Goal: Task Accomplishment & Management: Use online tool/utility

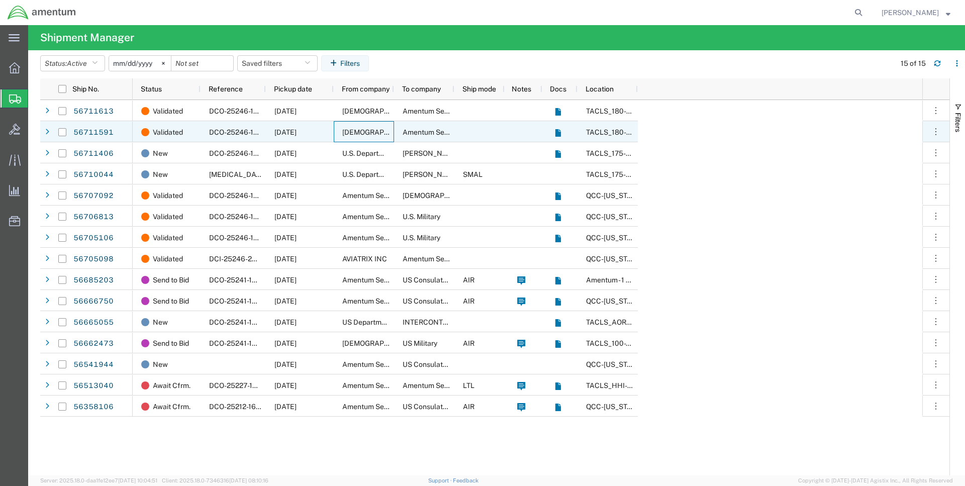
click at [348, 131] on span "[DEMOGRAPHIC_DATA] Army" at bounding box center [390, 132] width 97 height 8
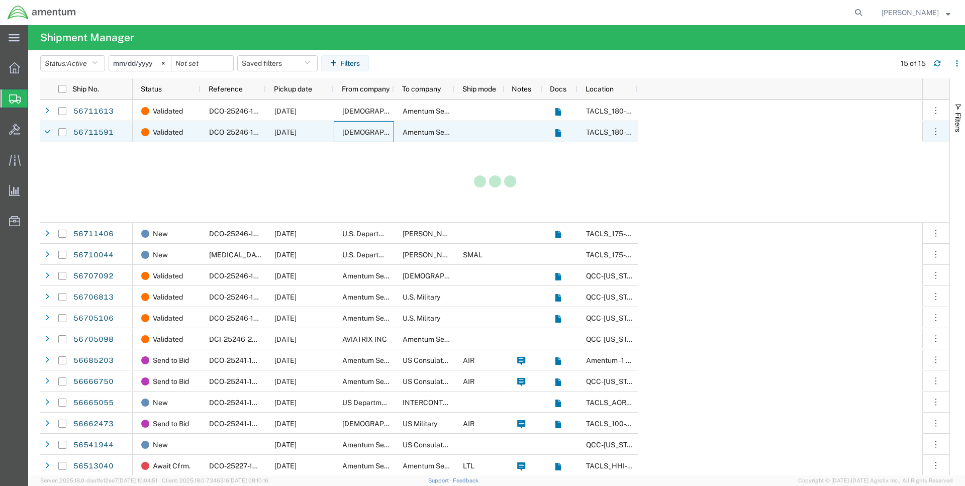
click at [348, 131] on span "[DEMOGRAPHIC_DATA] Army" at bounding box center [390, 132] width 97 height 8
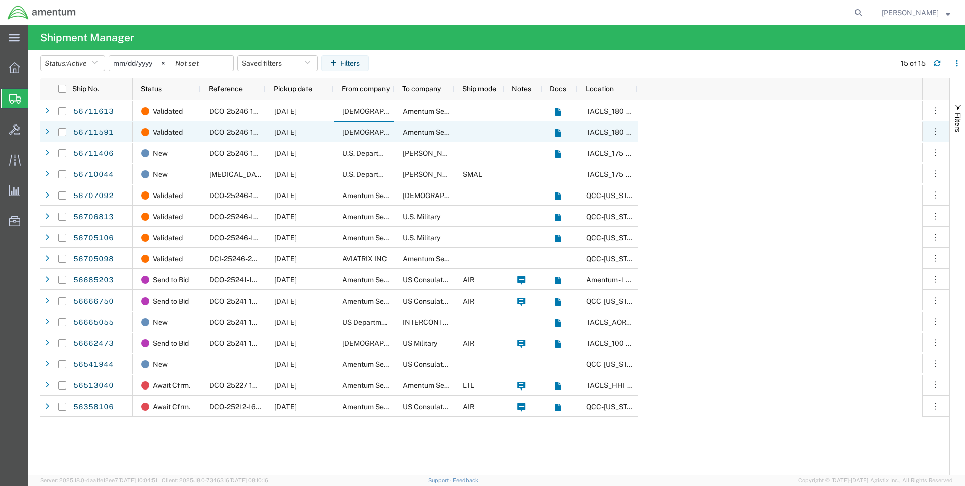
click at [348, 131] on span "[DEMOGRAPHIC_DATA] Army" at bounding box center [390, 132] width 97 height 8
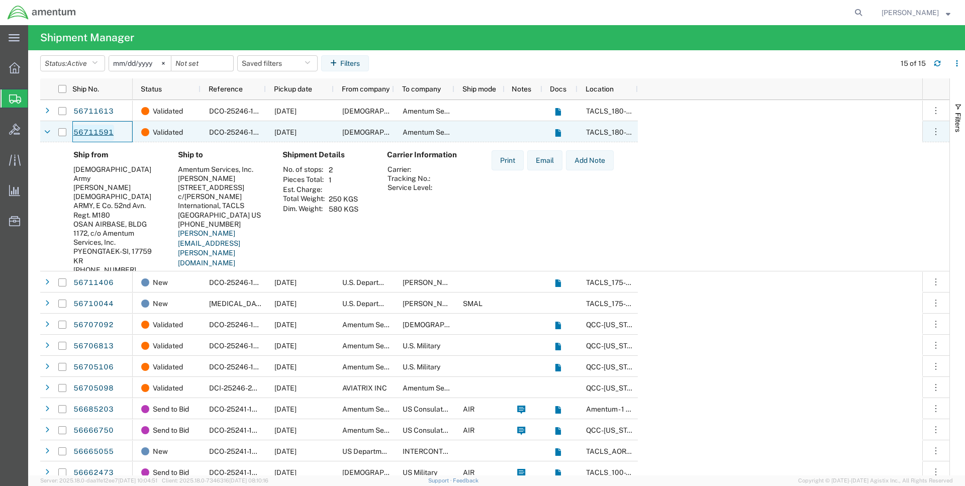
click at [97, 132] on link "56711591" at bounding box center [93, 133] width 41 height 16
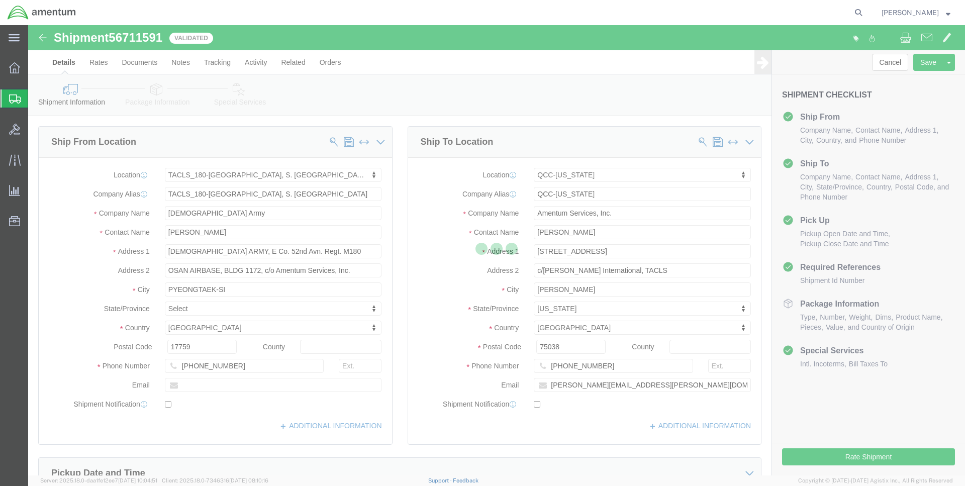
select select "42679"
select select "42668"
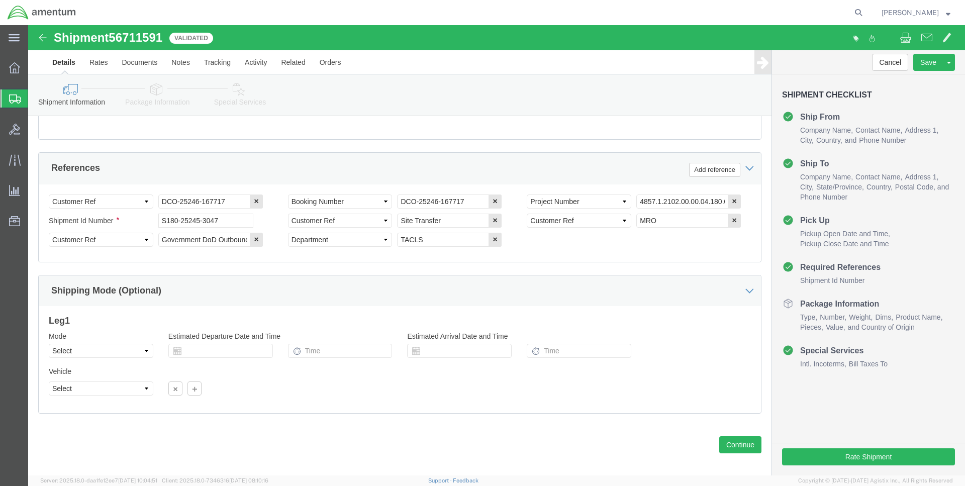
scroll to position [451, 0]
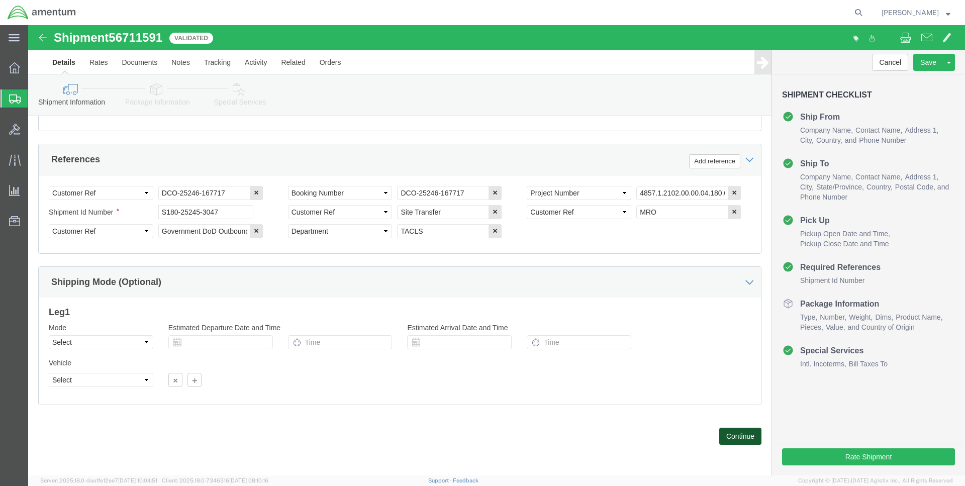
click button "Continue"
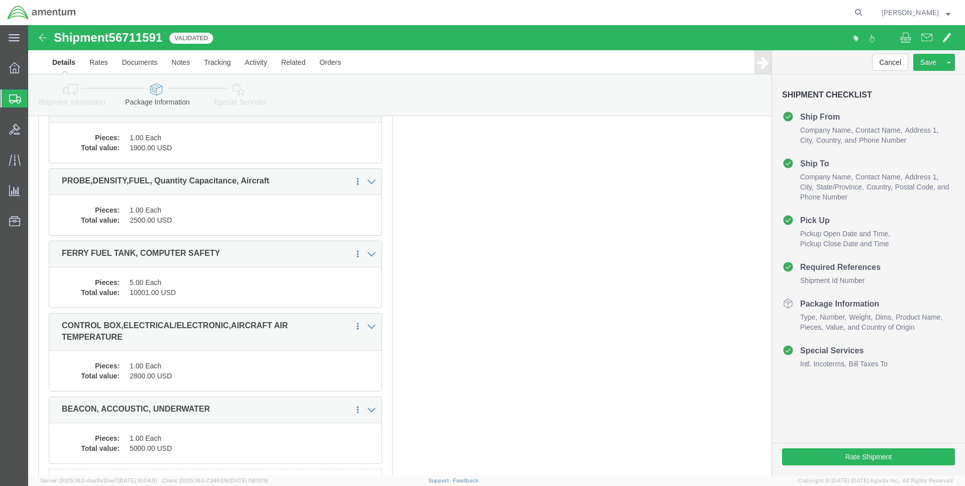
scroll to position [2816, 0]
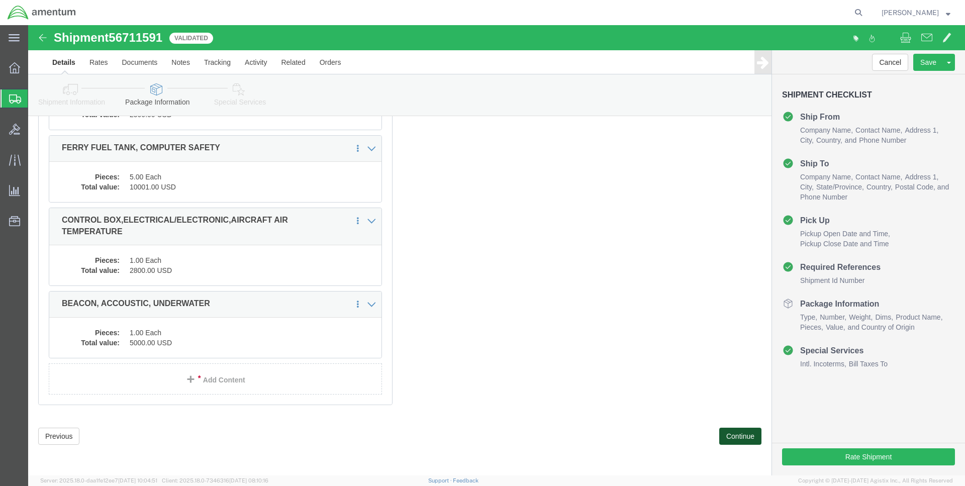
click button "Continue"
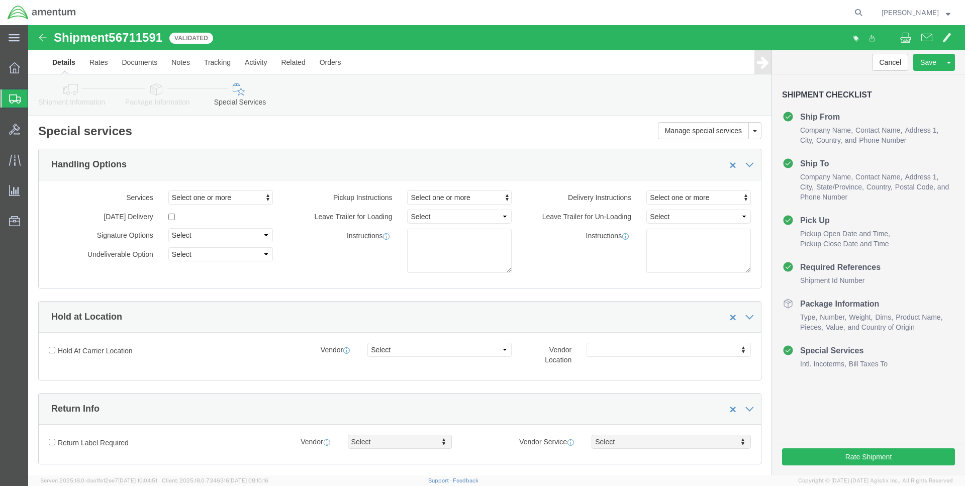
scroll to position [0, 0]
click link "Rates"
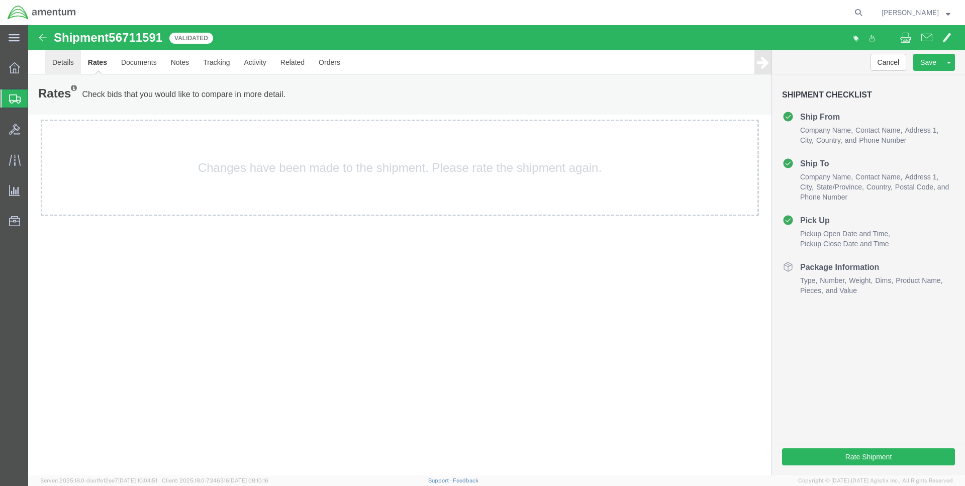
click at [66, 63] on link "Details" at bounding box center [63, 62] width 36 height 24
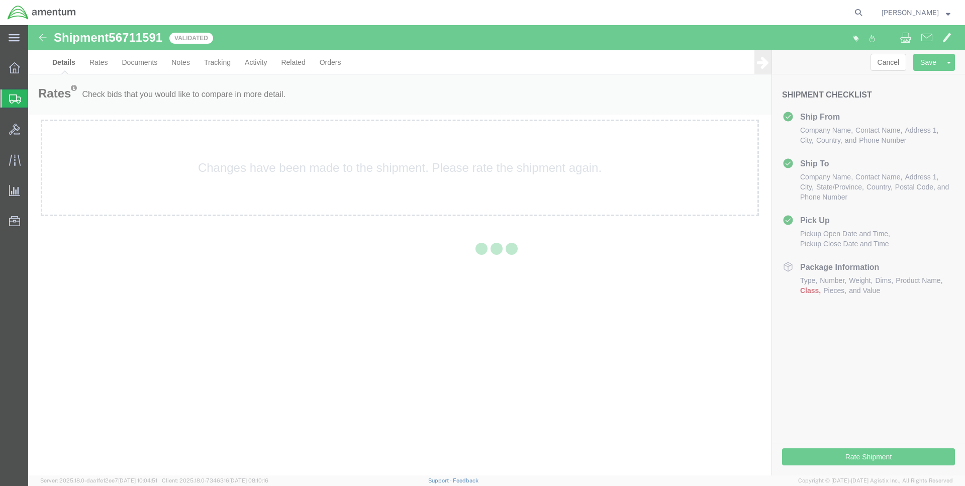
select select "42679"
select select "42668"
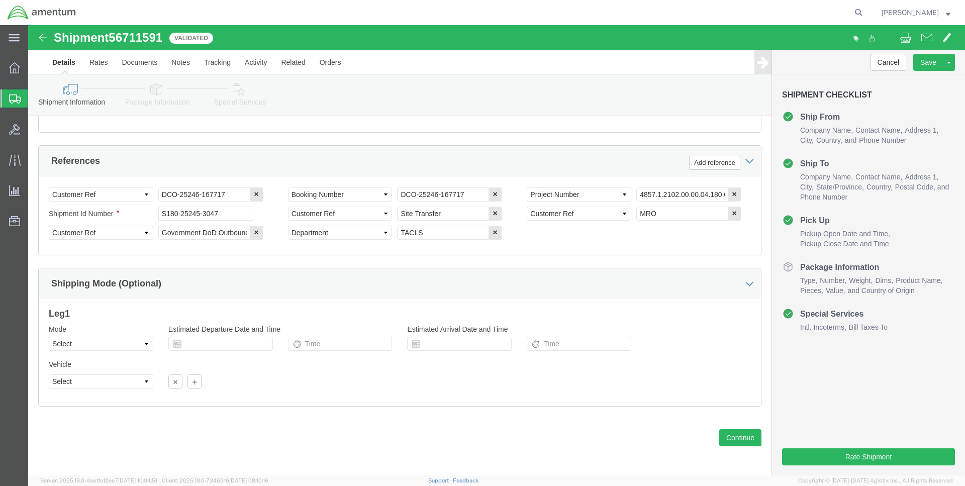
scroll to position [451, 0]
click button "Continue"
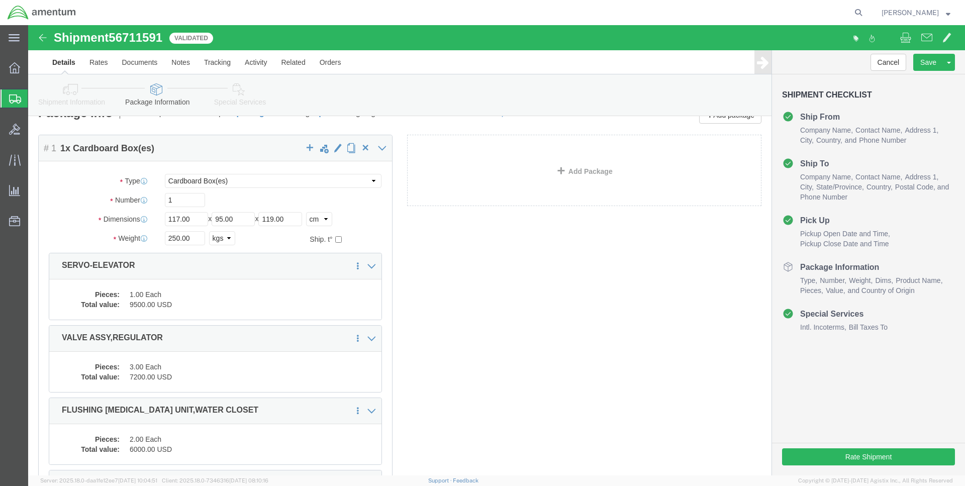
scroll to position [0, 0]
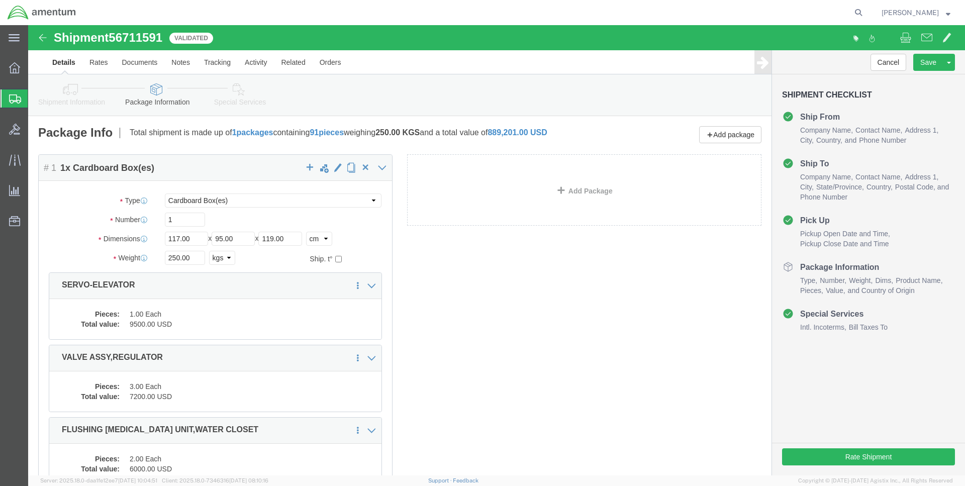
click at [36, 100] on span "Shipments" at bounding box center [32, 98] width 8 height 20
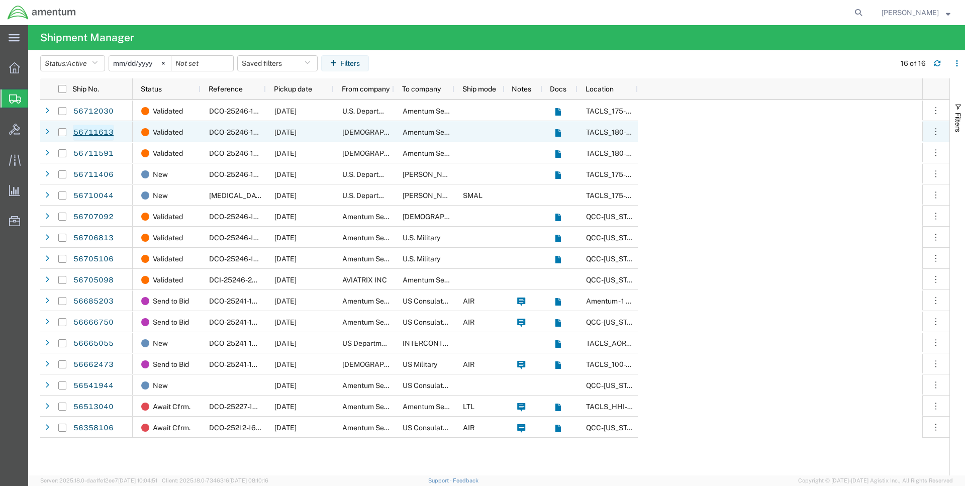
click at [90, 133] on link "56711613" at bounding box center [93, 133] width 41 height 16
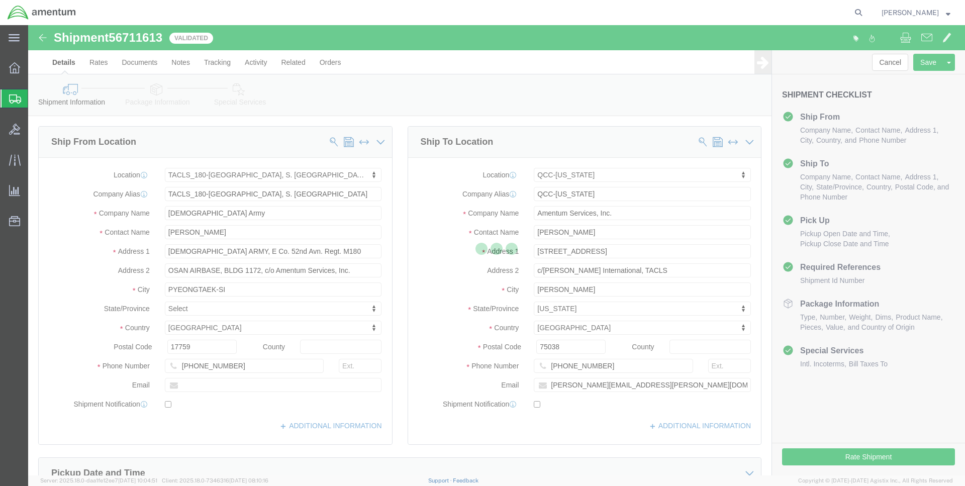
select select "42679"
select select "42668"
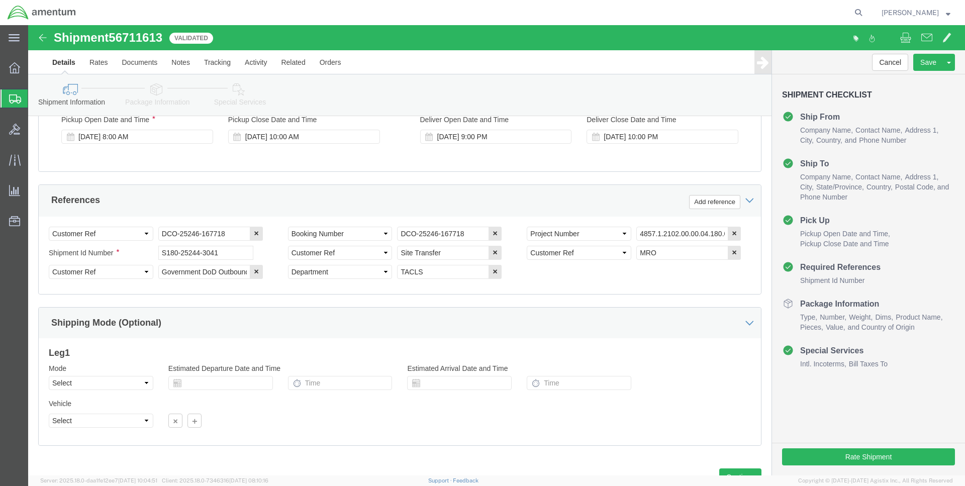
scroll to position [451, 0]
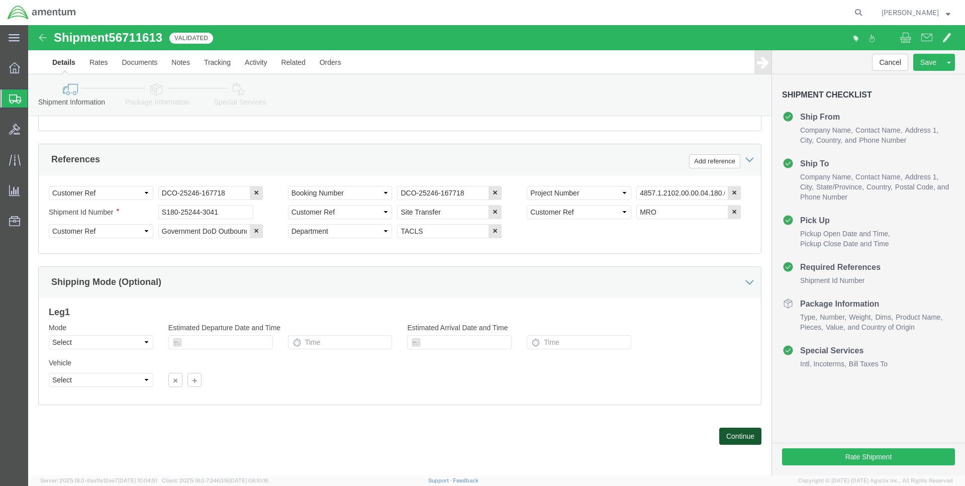
click button "Continue"
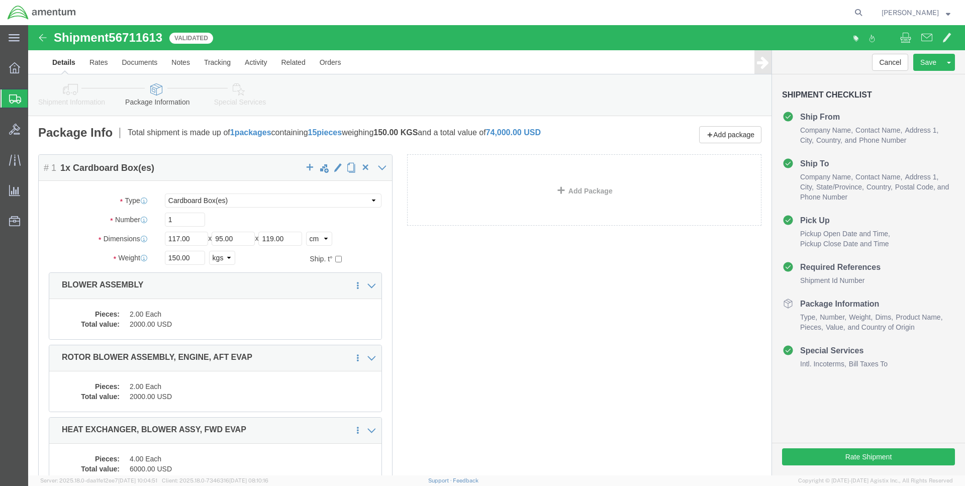
drag, startPoint x: 51, startPoint y: 99, endPoint x: 102, endPoint y: 125, distance: 57.6
click at [36, 100] on span "Shipments" at bounding box center [32, 98] width 8 height 20
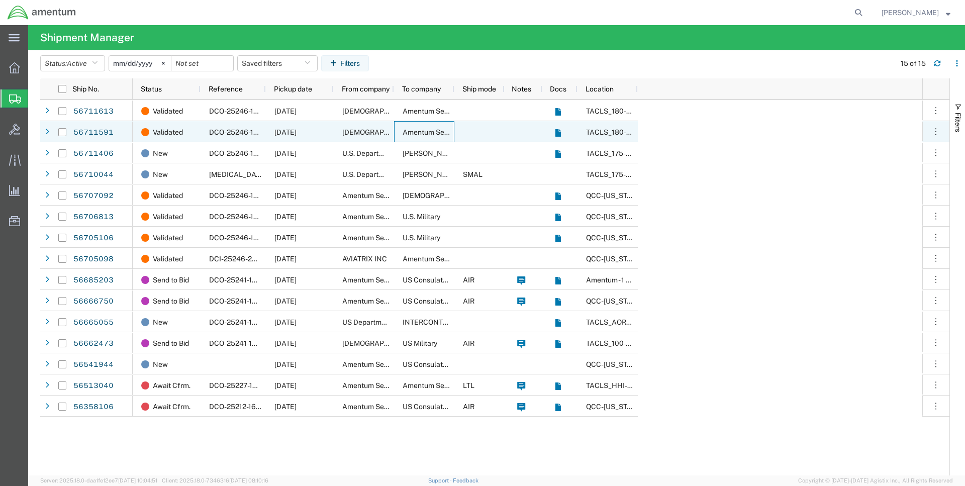
click at [422, 133] on span "Amentum Services, Inc." at bounding box center [440, 132] width 75 height 8
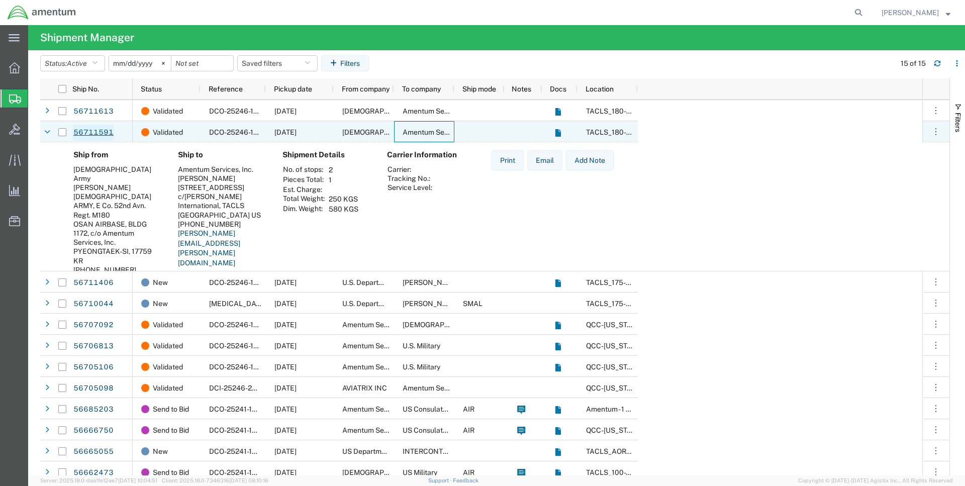
click at [95, 134] on link "56711591" at bounding box center [93, 133] width 41 height 16
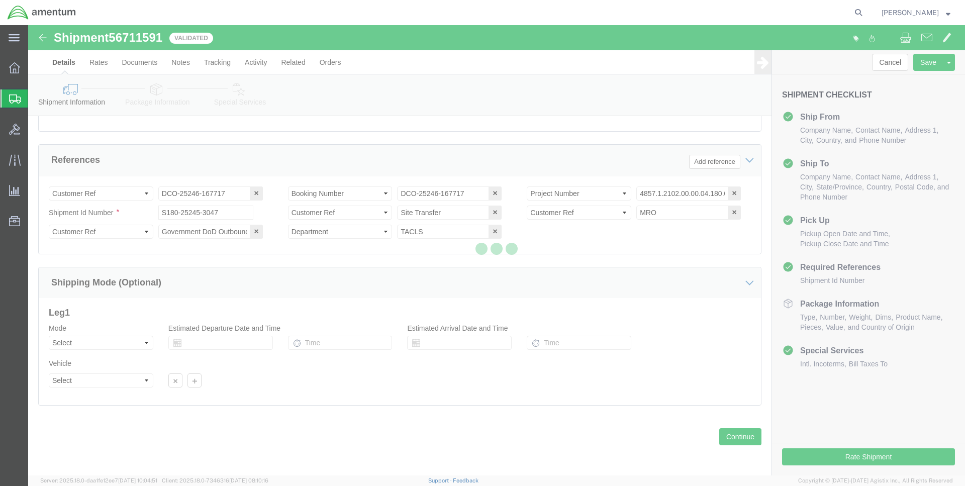
scroll to position [451, 0]
select select "42679"
select select "42668"
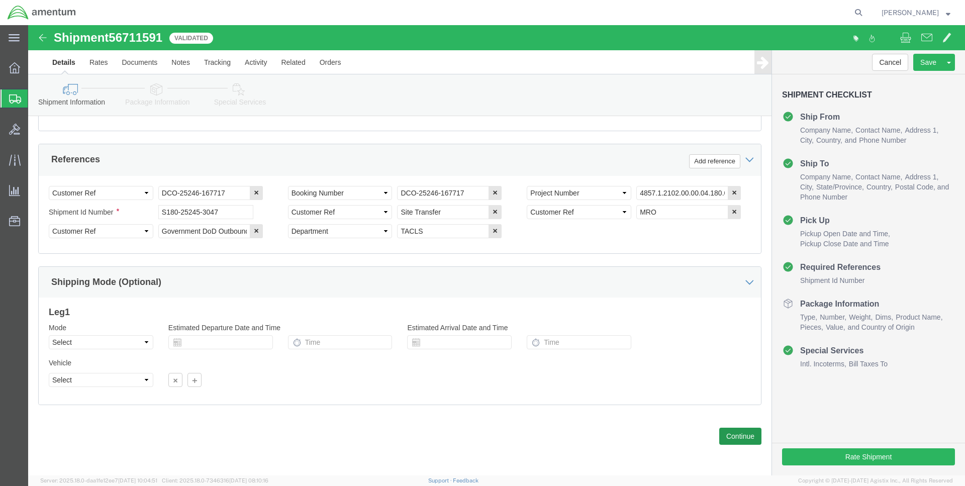
click button "Continue"
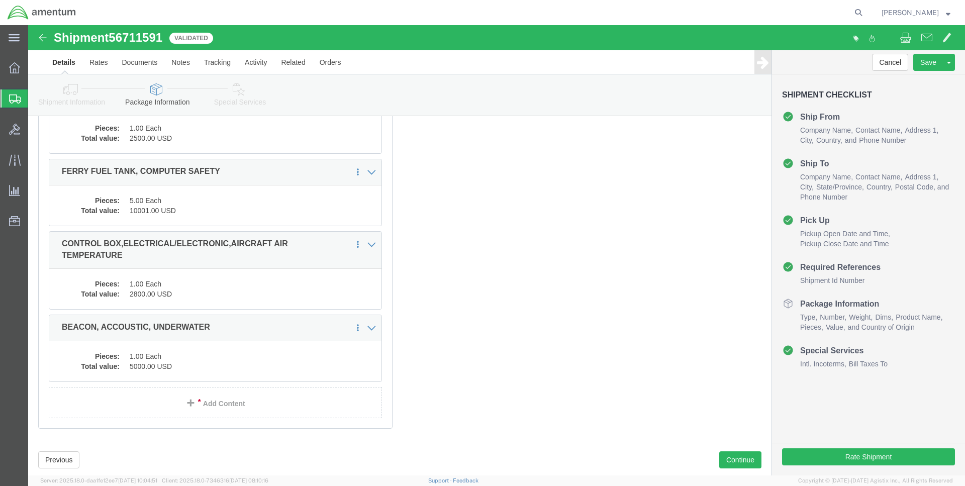
scroll to position [2816, 0]
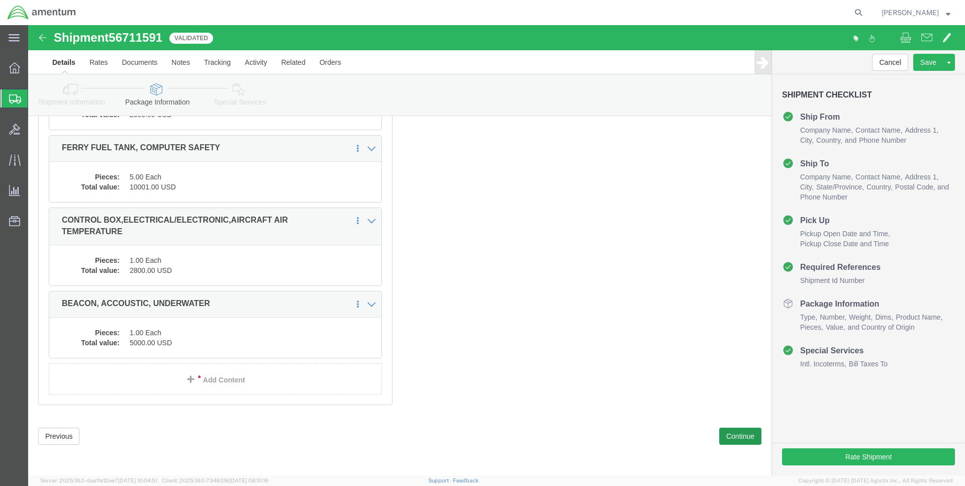
click button "Continue"
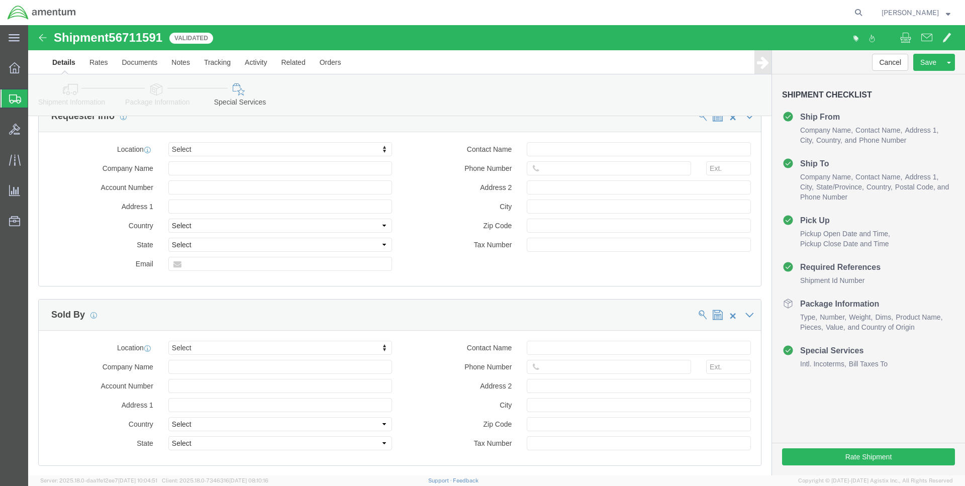
scroll to position [999, 0]
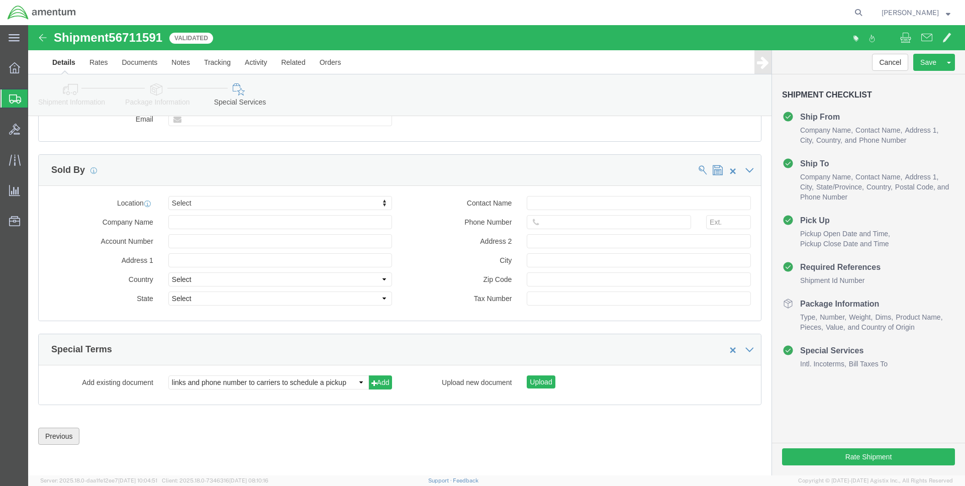
click button "Previous"
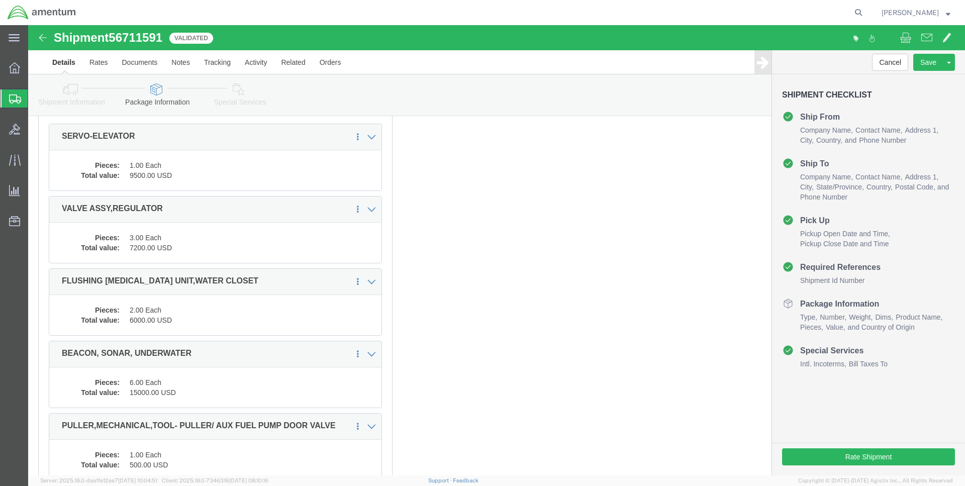
scroll to position [0, 0]
